Goal: Transaction & Acquisition: Book appointment/travel/reservation

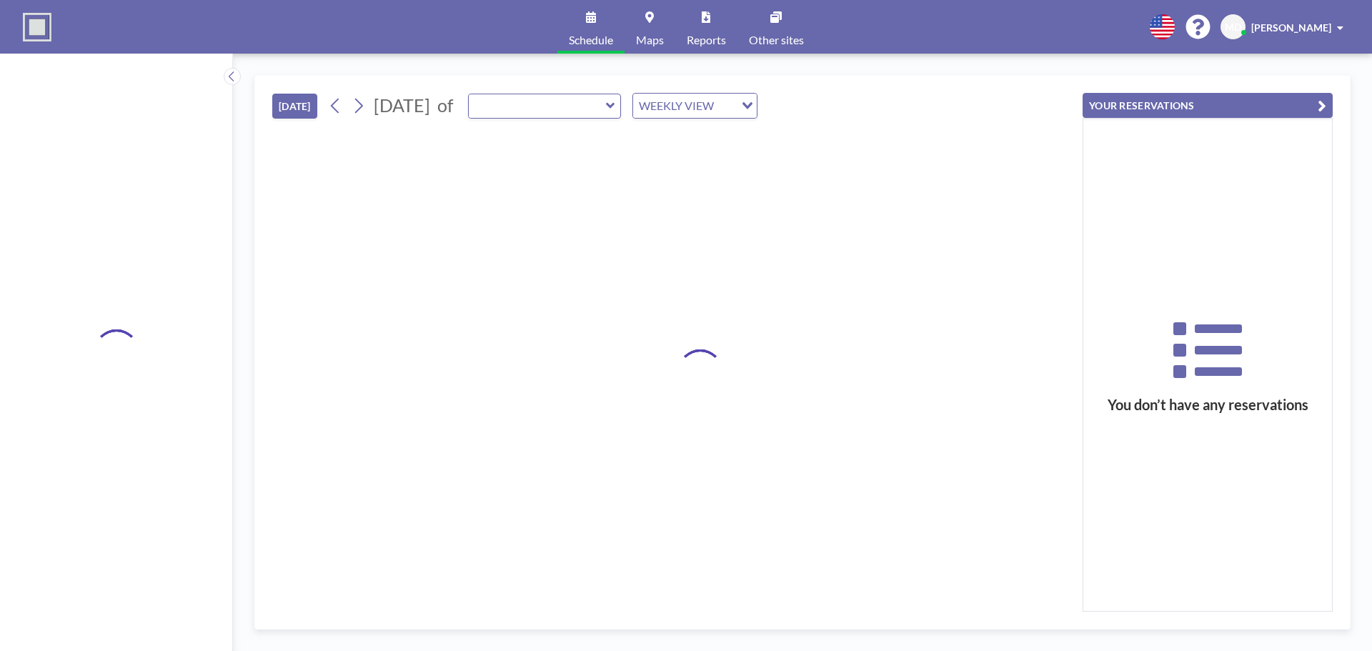
type input "Bureau 103"
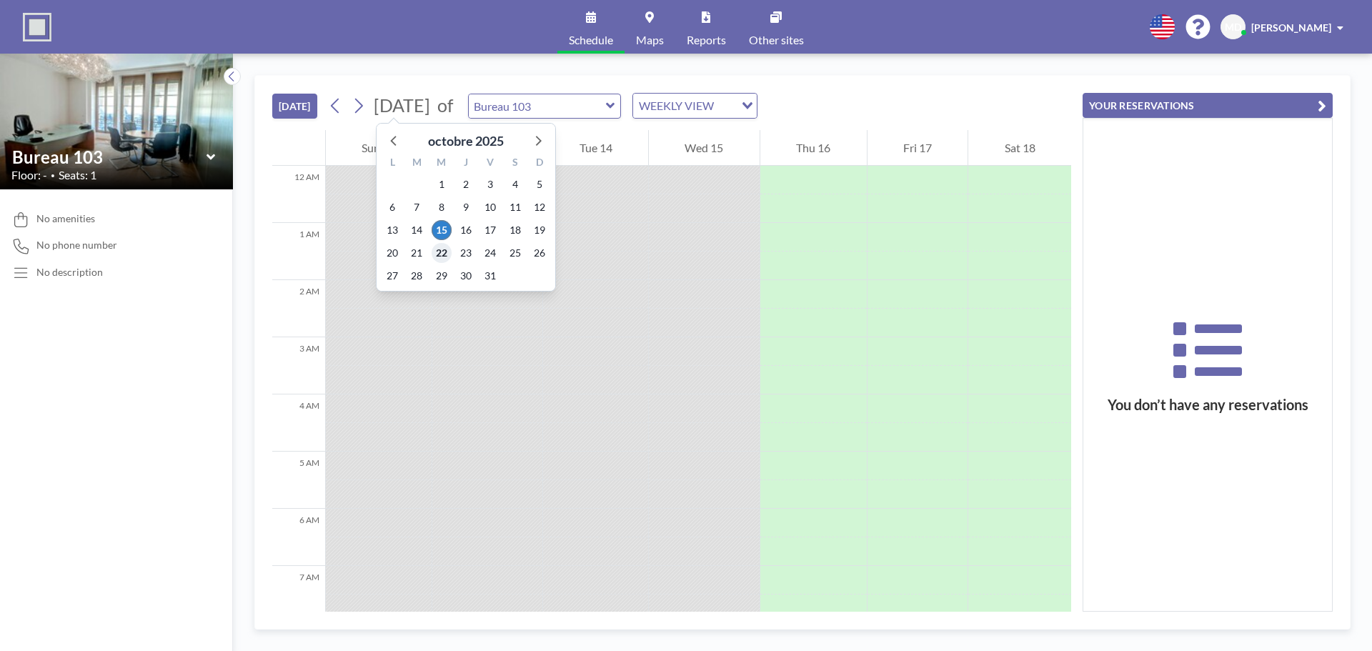
click at [435, 250] on span "22" at bounding box center [442, 253] width 20 height 20
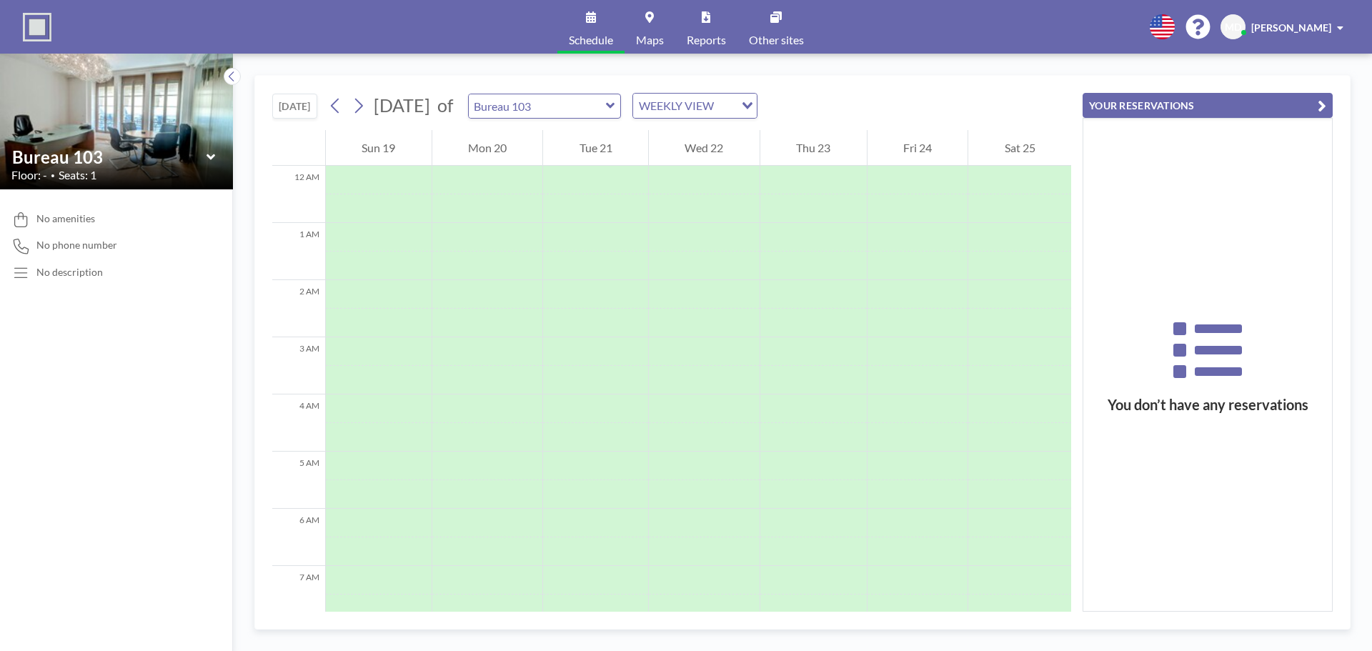
click at [207, 161] on icon at bounding box center [210, 157] width 9 height 14
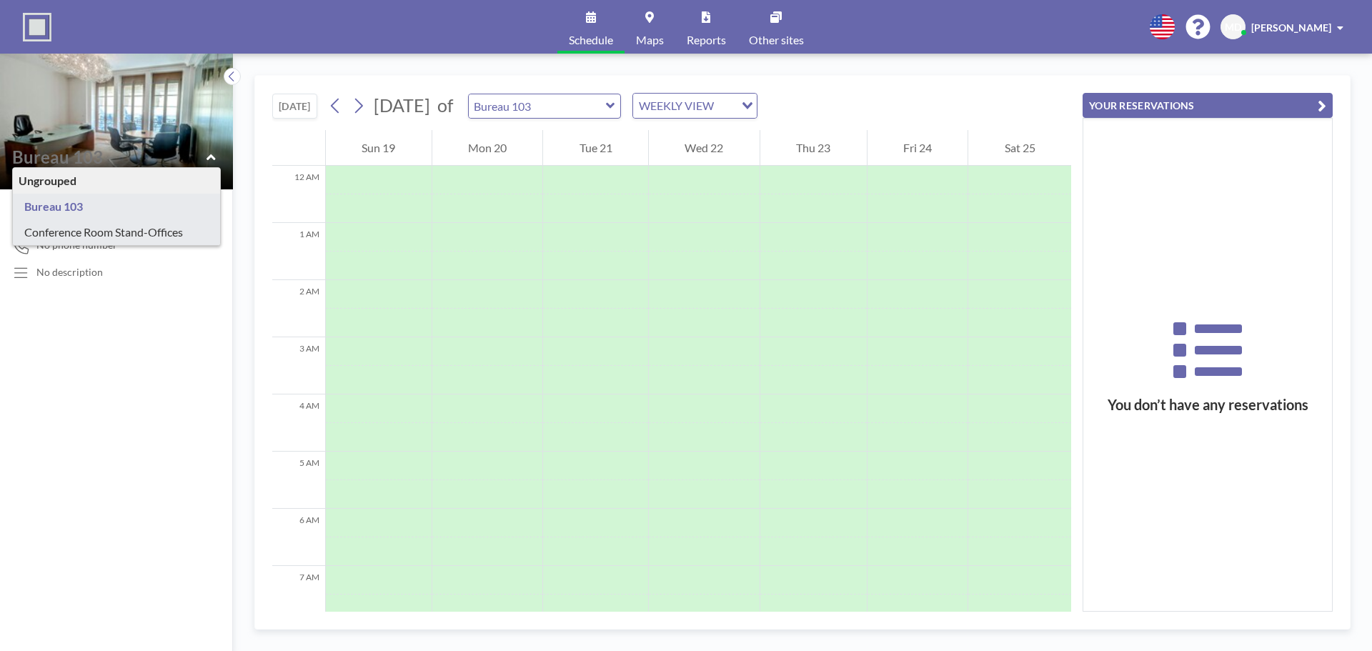
type input "Conference Room Stand-Offices"
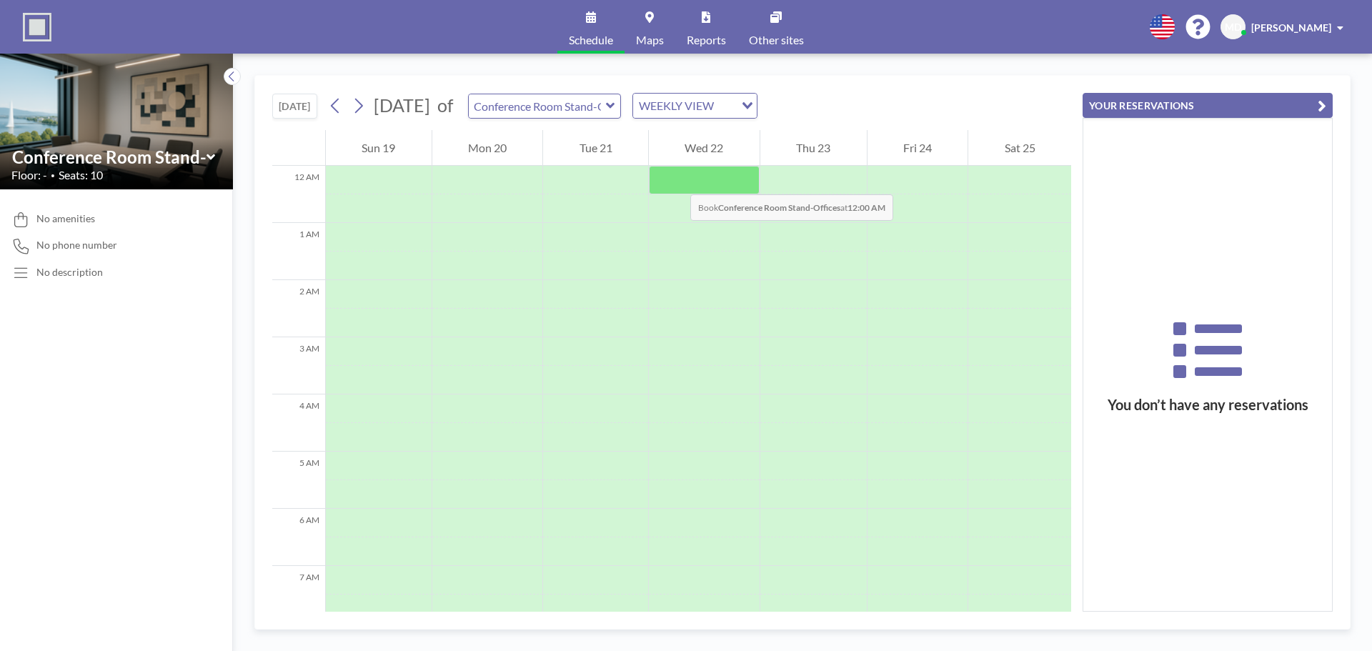
click at [676, 180] on div at bounding box center [704, 180] width 111 height 29
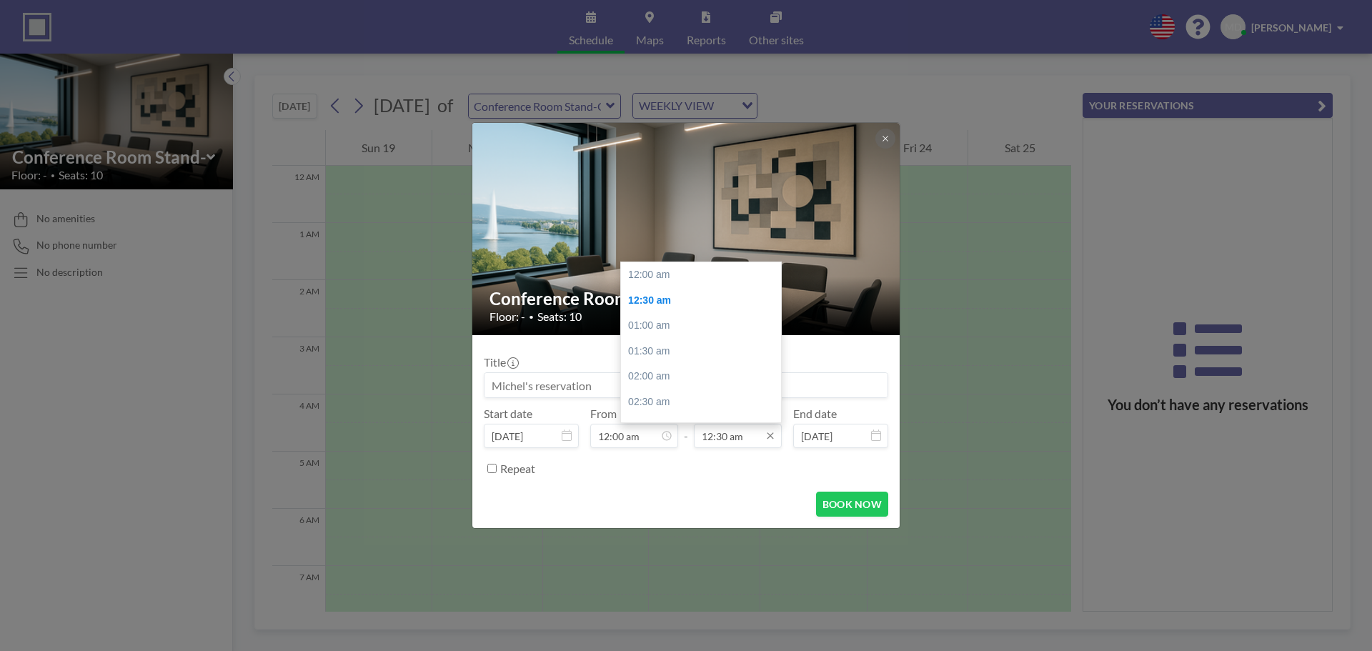
scroll to position [26, 0]
click at [735, 444] on input "12:30 am" at bounding box center [738, 436] width 88 height 24
click at [657, 319] on div "01:30 am" at bounding box center [704, 326] width 167 height 26
type input "01:30 am"
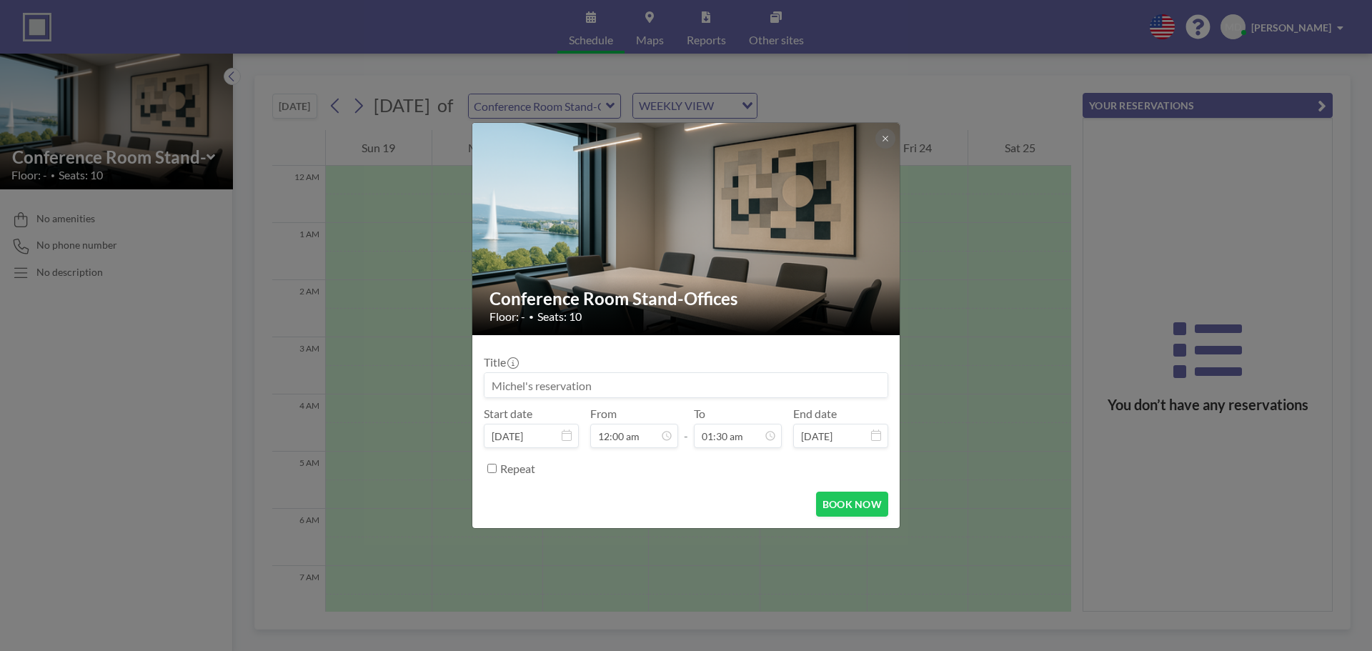
scroll to position [76, 0]
click at [839, 508] on button "BOOK NOW" at bounding box center [852, 504] width 72 height 25
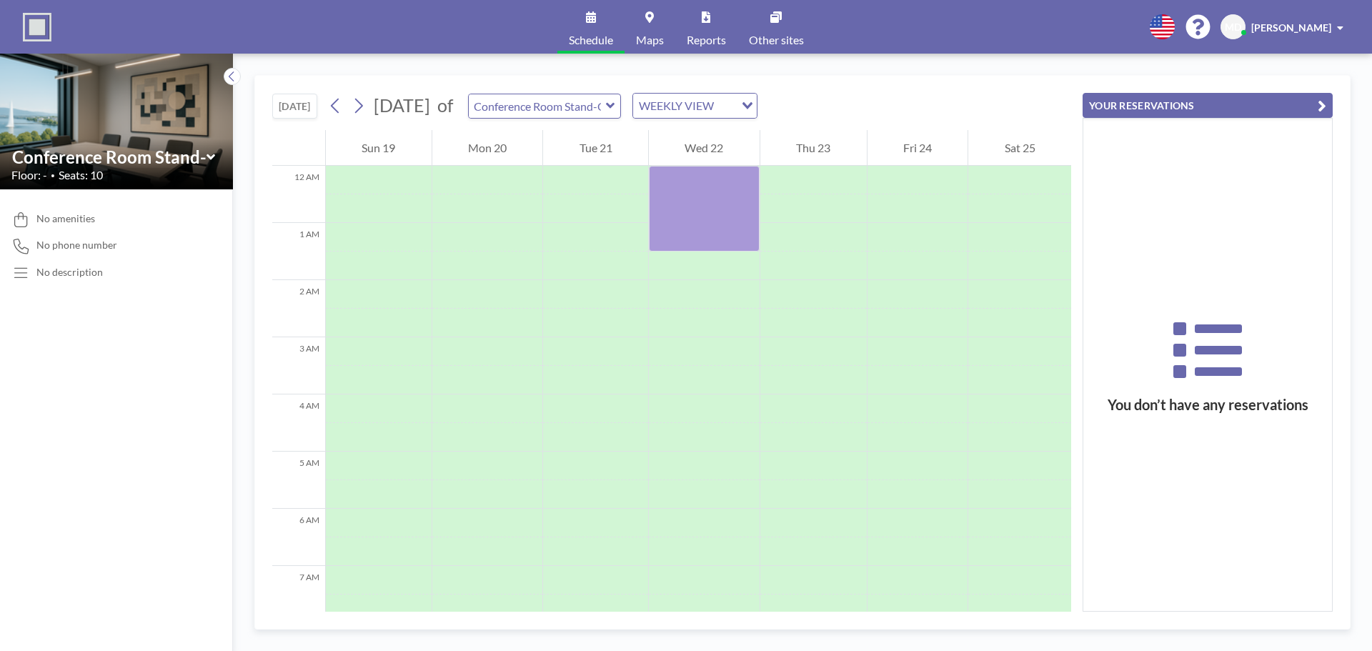
click at [45, 28] on img at bounding box center [37, 27] width 29 height 29
click at [1169, 28] on icon at bounding box center [1161, 26] width 25 height 25
click at [1341, 23] on span at bounding box center [1340, 28] width 6 height 10
click at [1308, 86] on link "Log out" at bounding box center [1300, 97] width 127 height 29
